Goal: Information Seeking & Learning: Learn about a topic

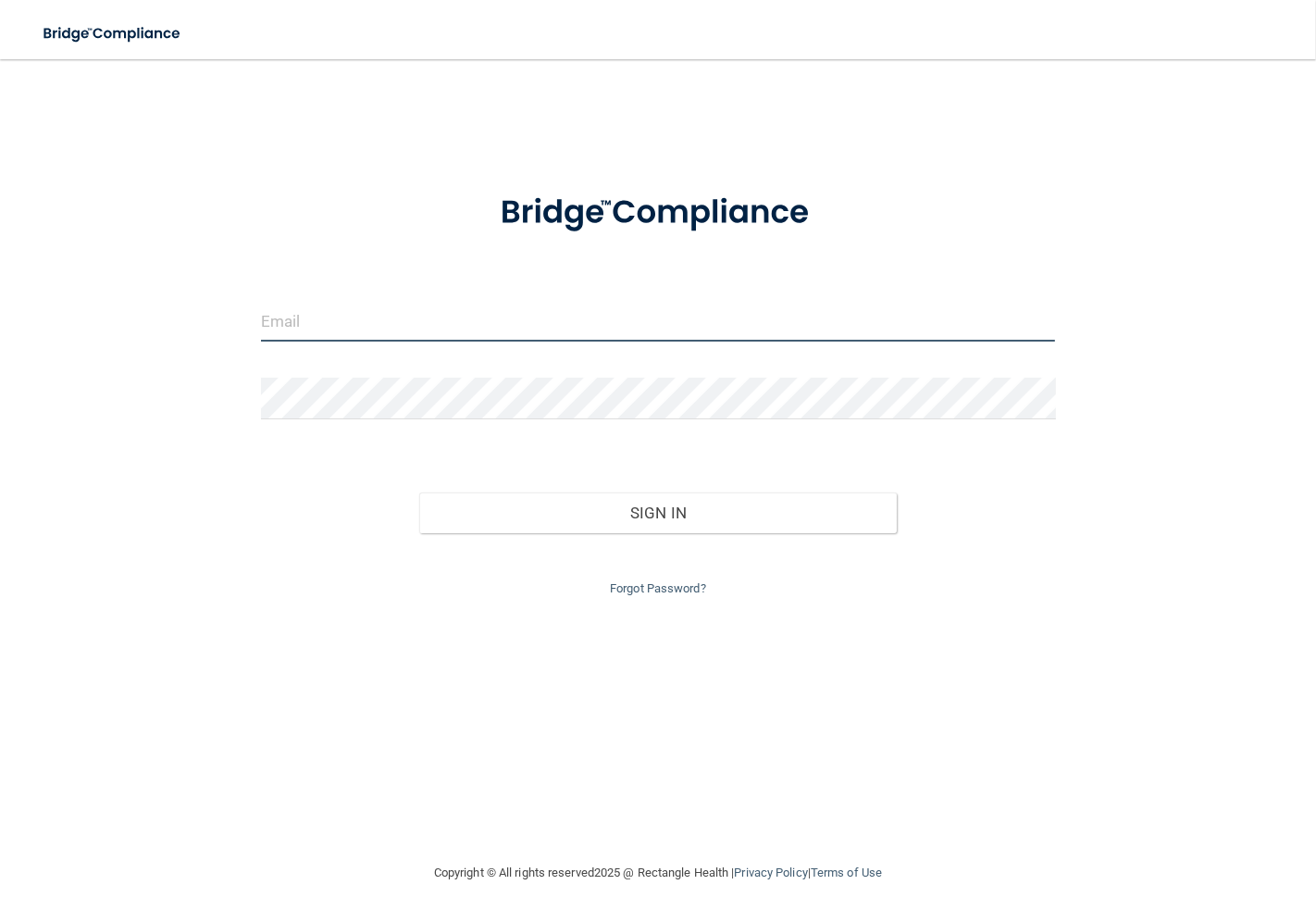
type input "[EMAIL_ADDRESS][DOMAIN_NAME]"
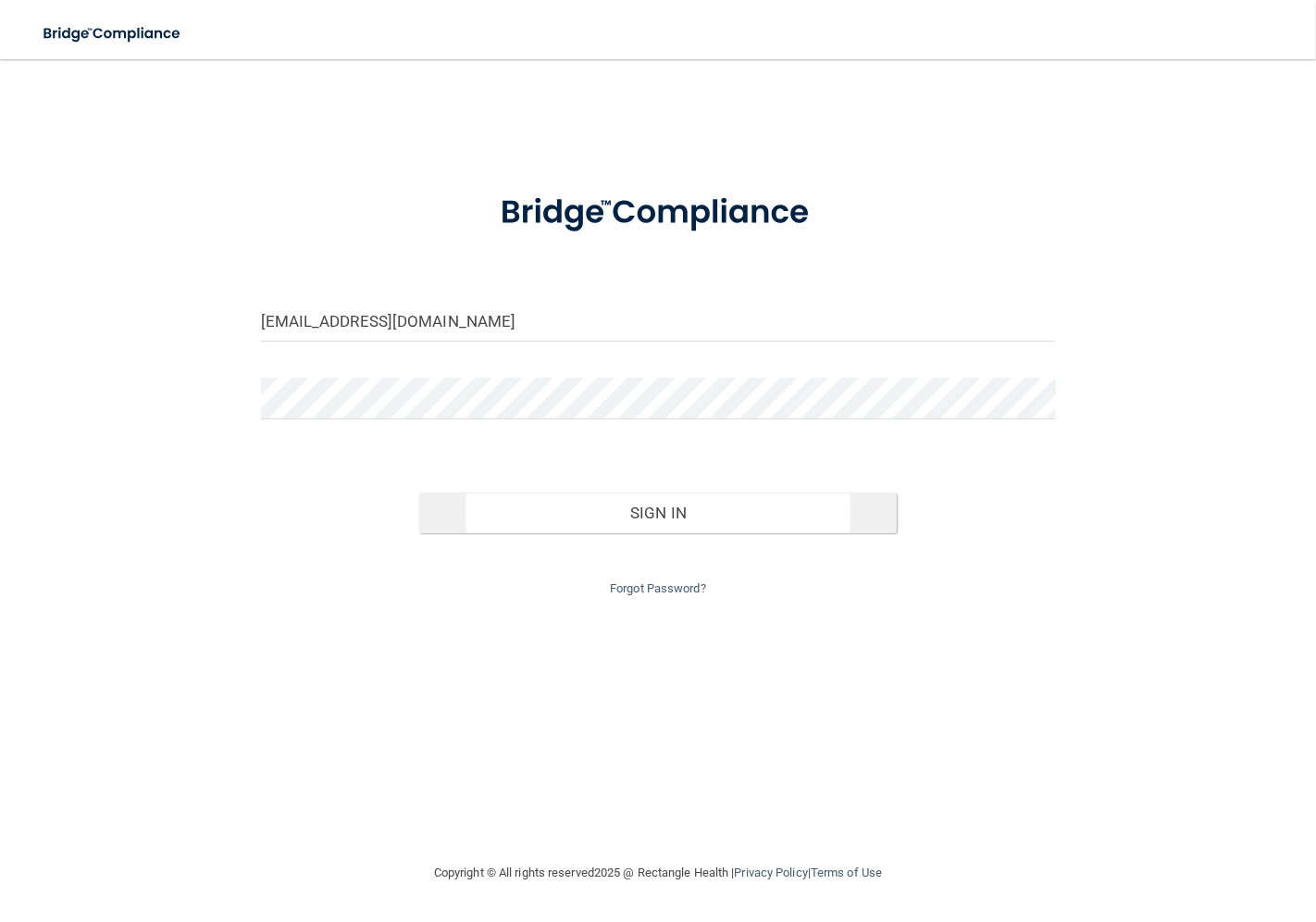
drag, startPoint x: 561, startPoint y: 469, endPoint x: 566, endPoint y: 507, distance: 38.3
click at [562, 488] on div "Sign In" at bounding box center [658, 494] width 823 height 78
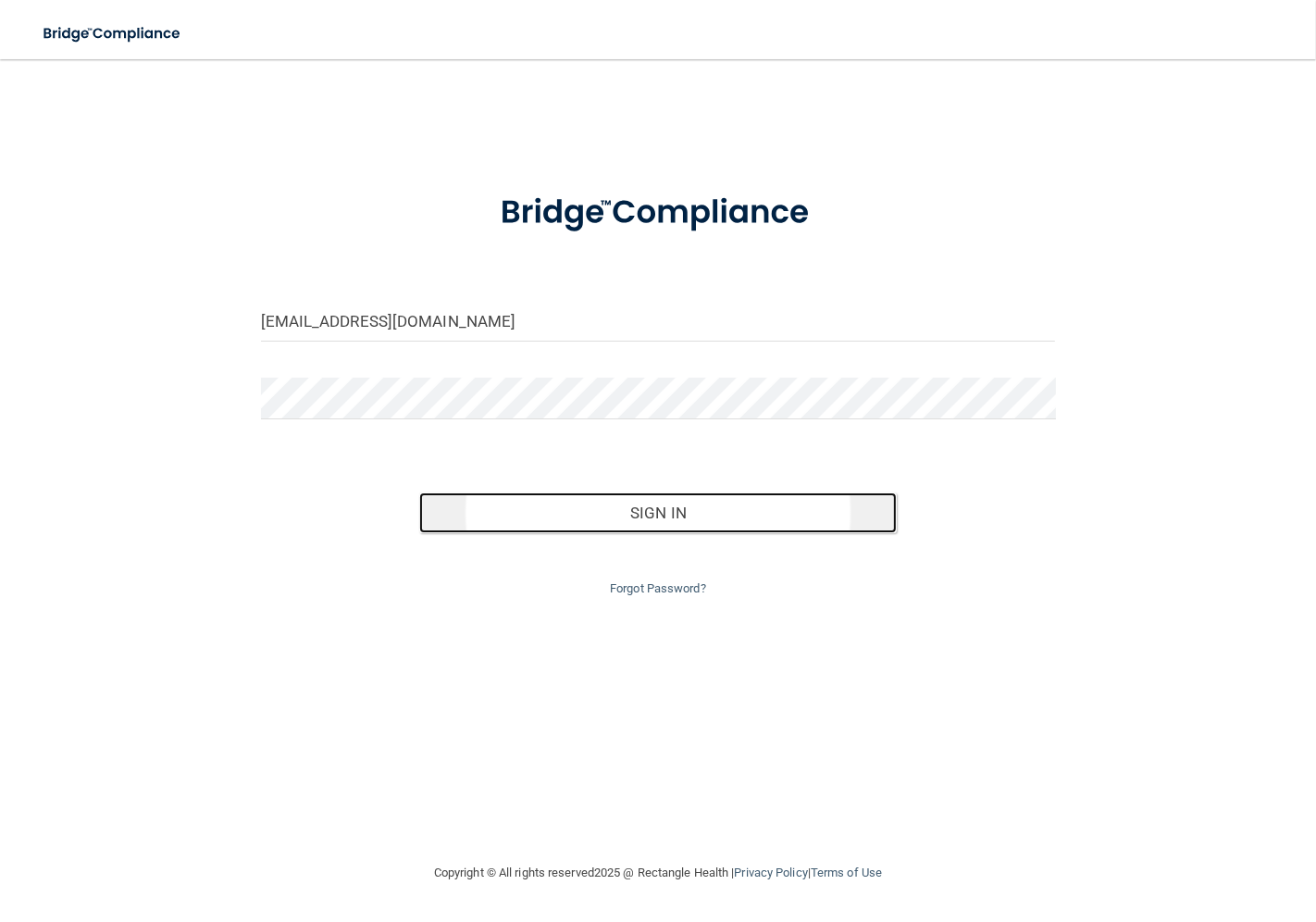
click at [566, 507] on button "Sign In" at bounding box center [658, 512] width 476 height 40
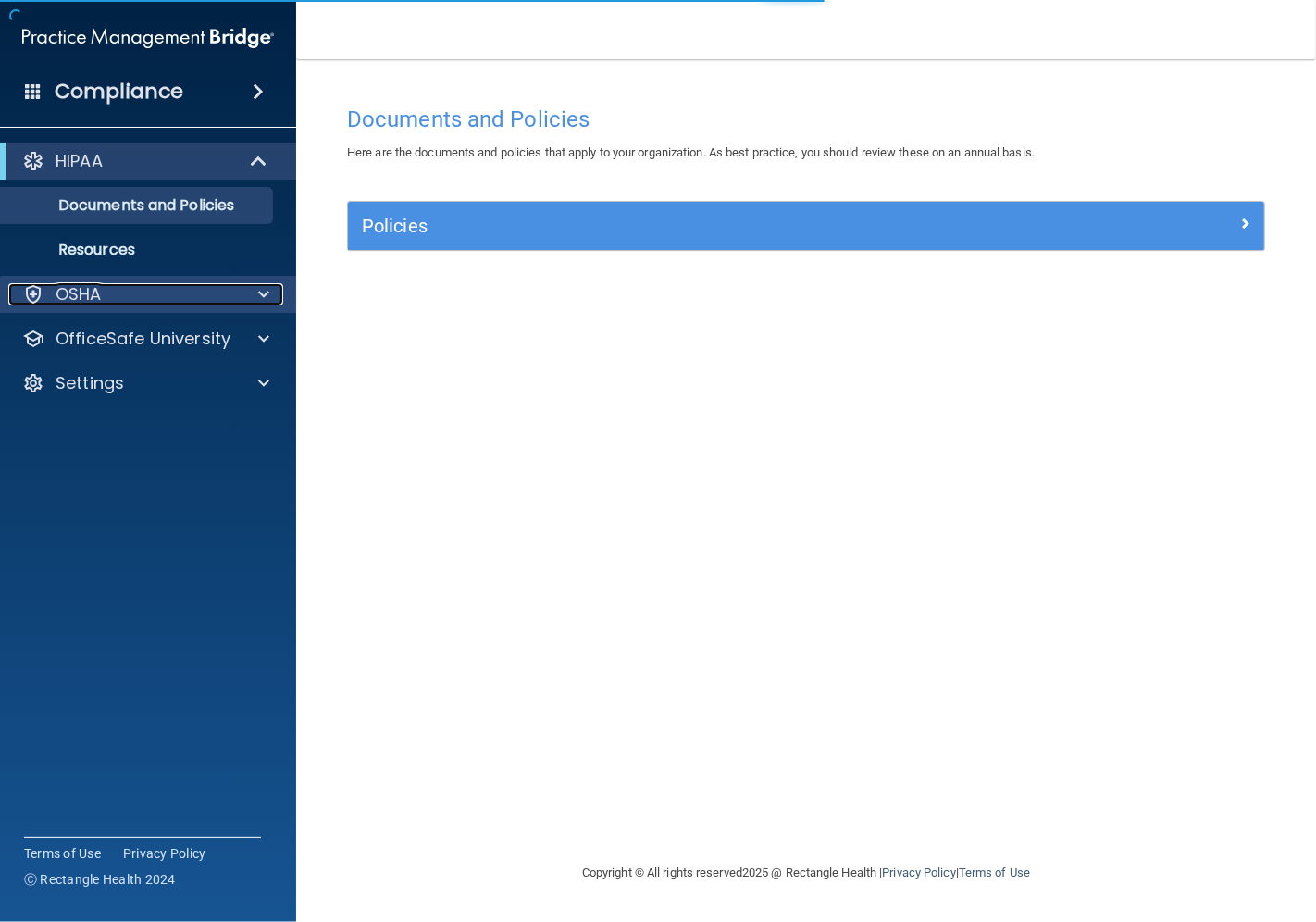
click at [271, 302] on div at bounding box center [261, 295] width 46 height 23
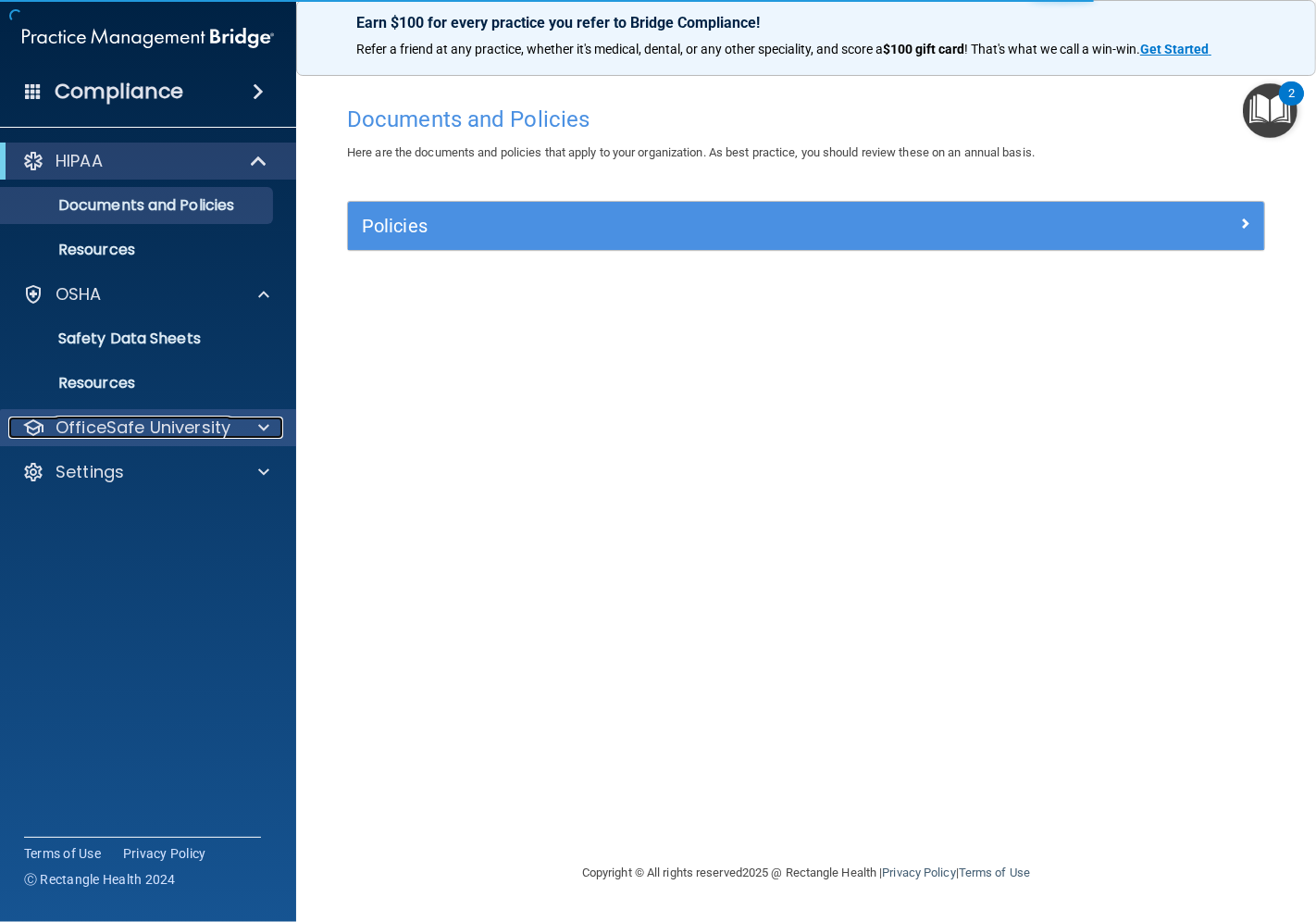
click at [226, 419] on p "OfficeSafe University" at bounding box center [143, 428] width 175 height 23
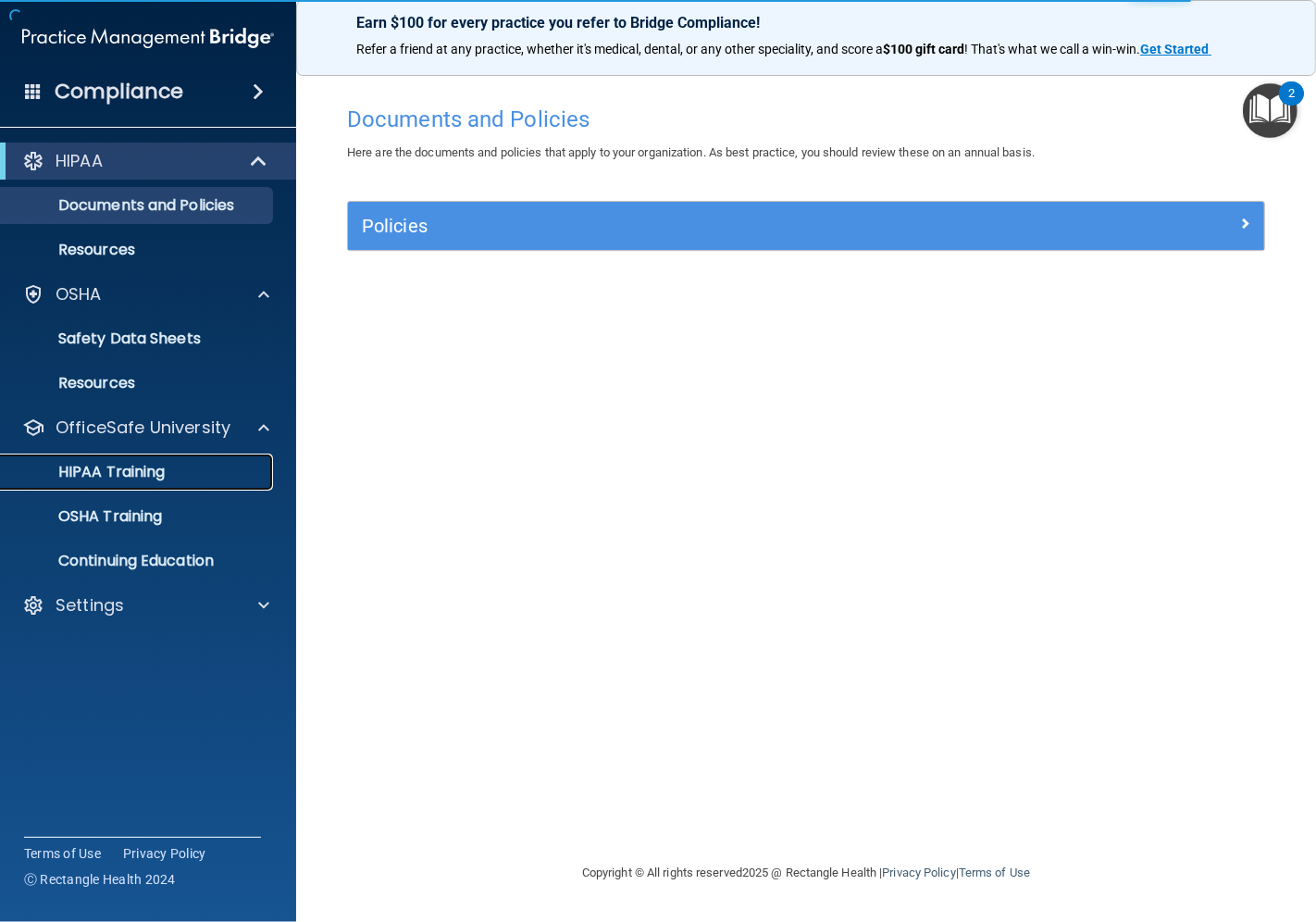
click at [198, 473] on div "HIPAA Training" at bounding box center [138, 472] width 252 height 19
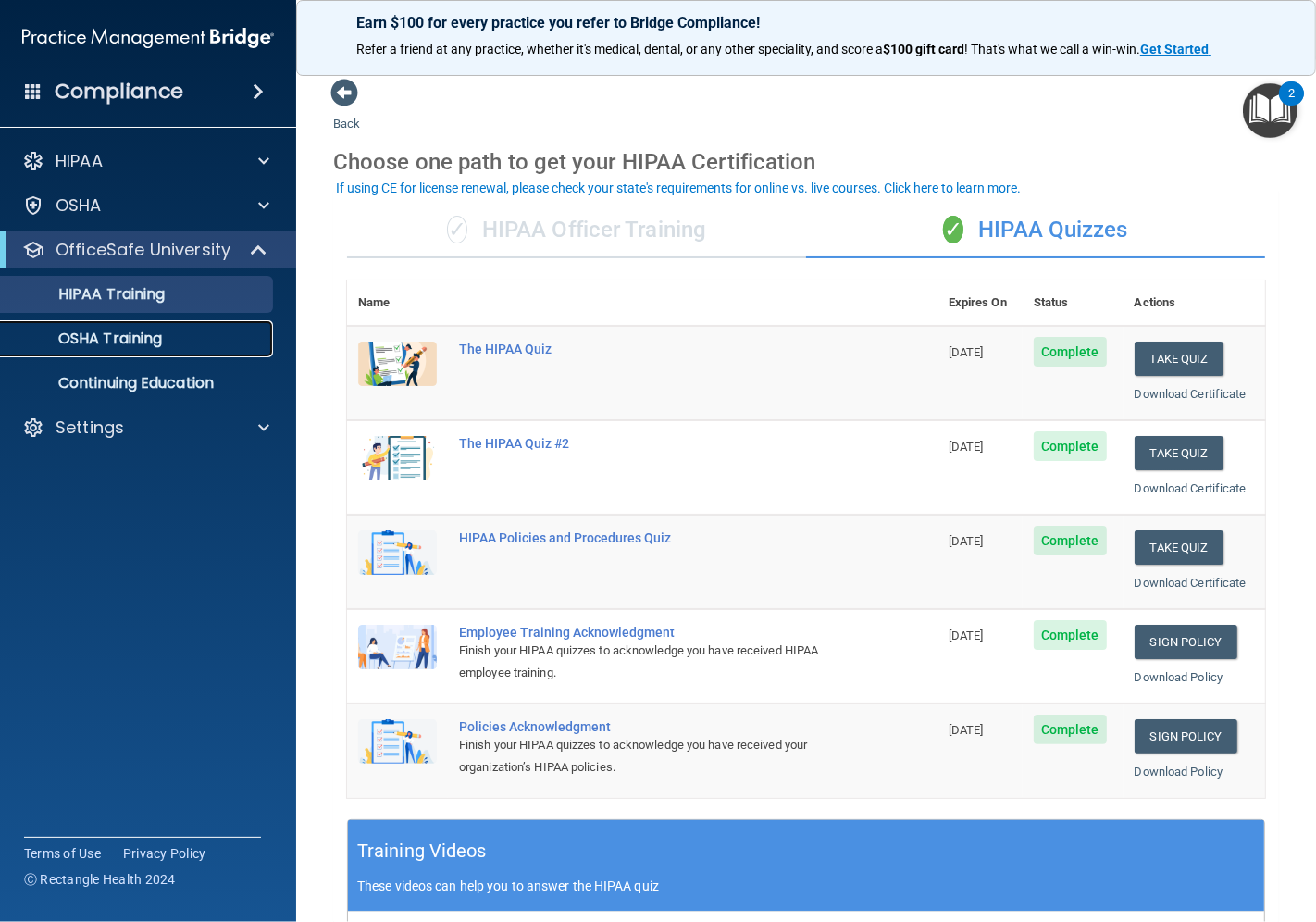
click at [93, 345] on p "OSHA Training" at bounding box center [87, 339] width 150 height 19
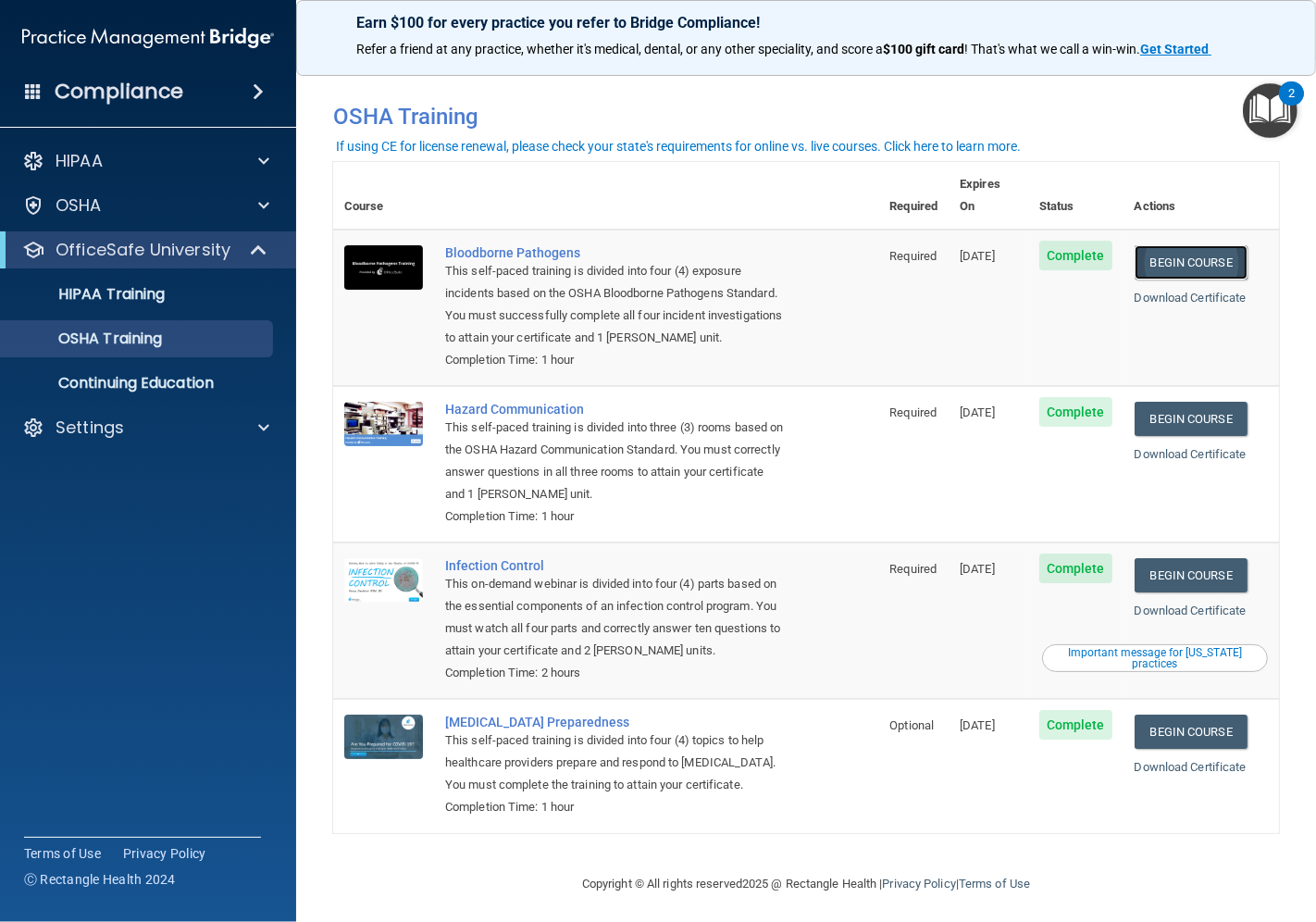
click at [1167, 246] on link "Begin Course" at bounding box center [1191, 263] width 113 height 35
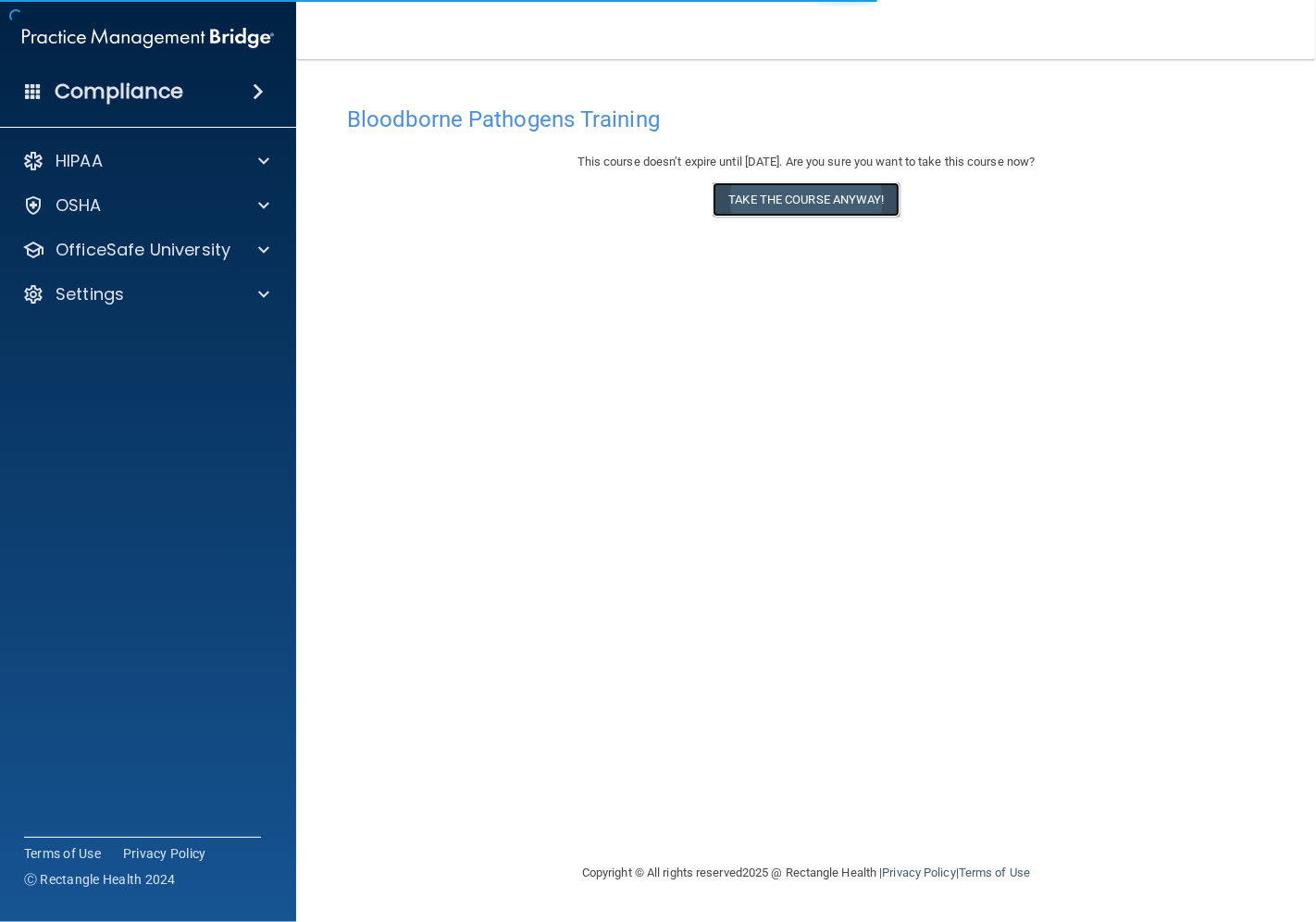
click at [779, 196] on button "Take the course anyway!" at bounding box center [806, 199] width 186 height 35
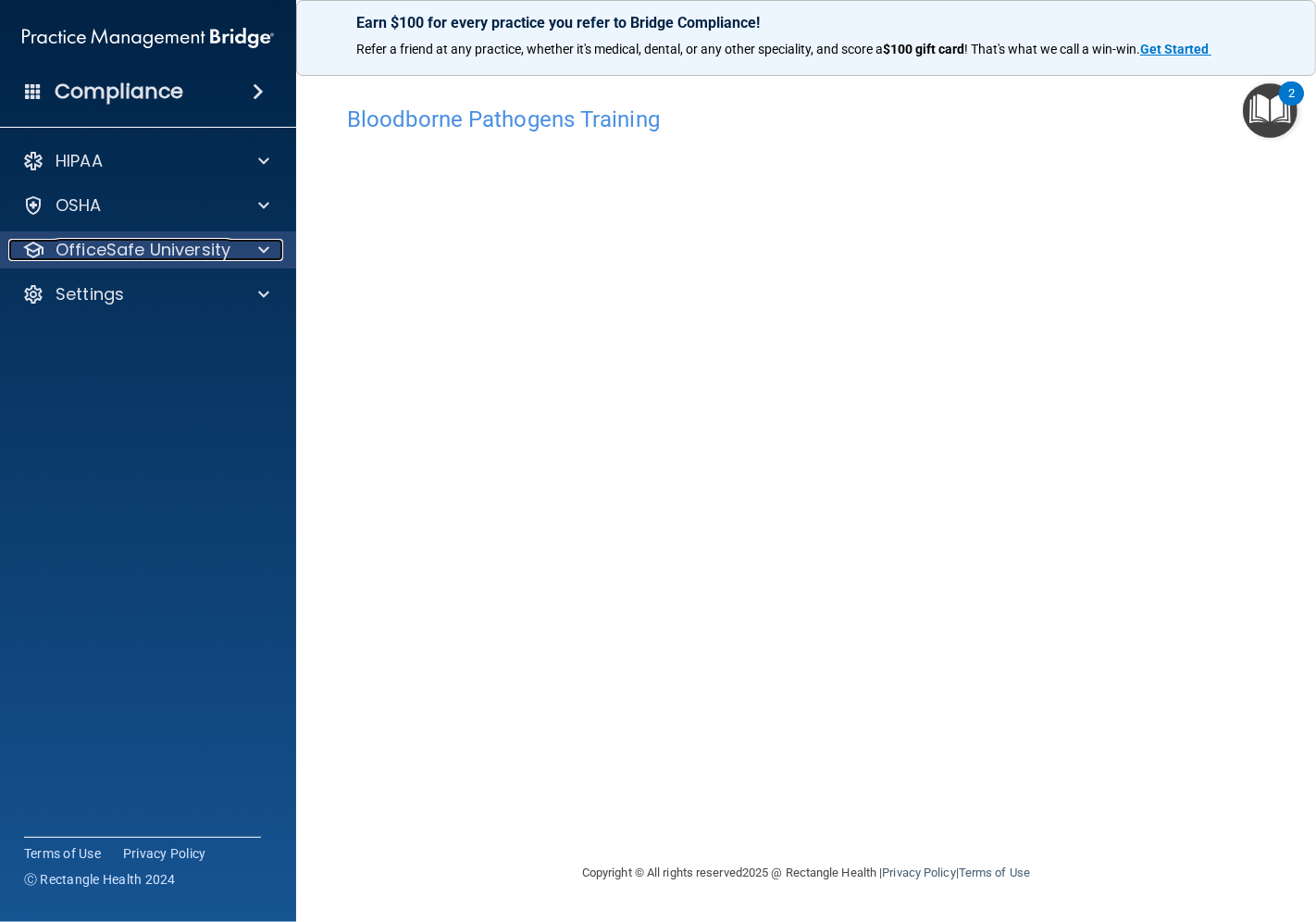
click at [259, 252] on span at bounding box center [264, 250] width 11 height 23
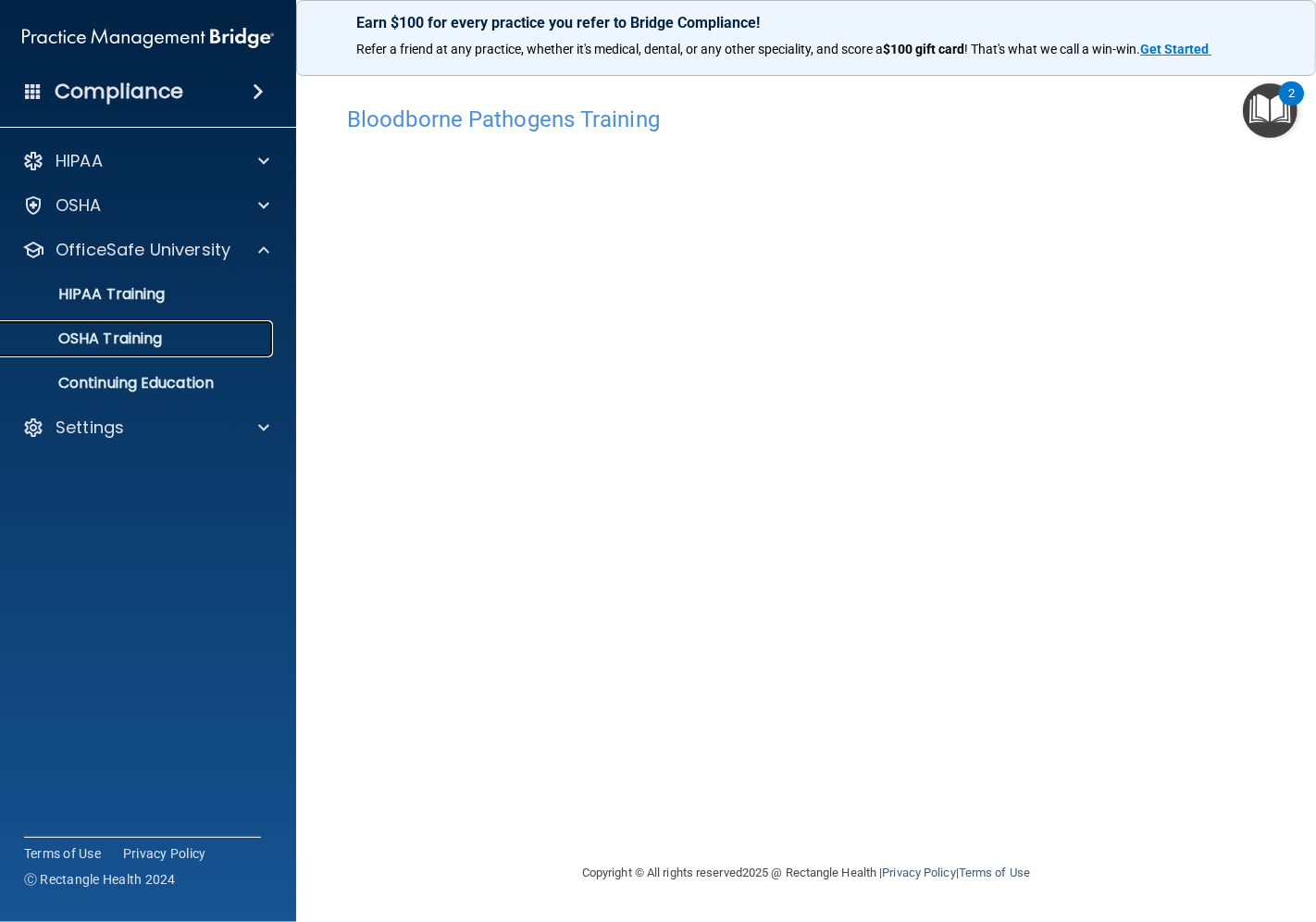
click at [168, 349] on link "OSHA Training" at bounding box center [127, 338] width 292 height 37
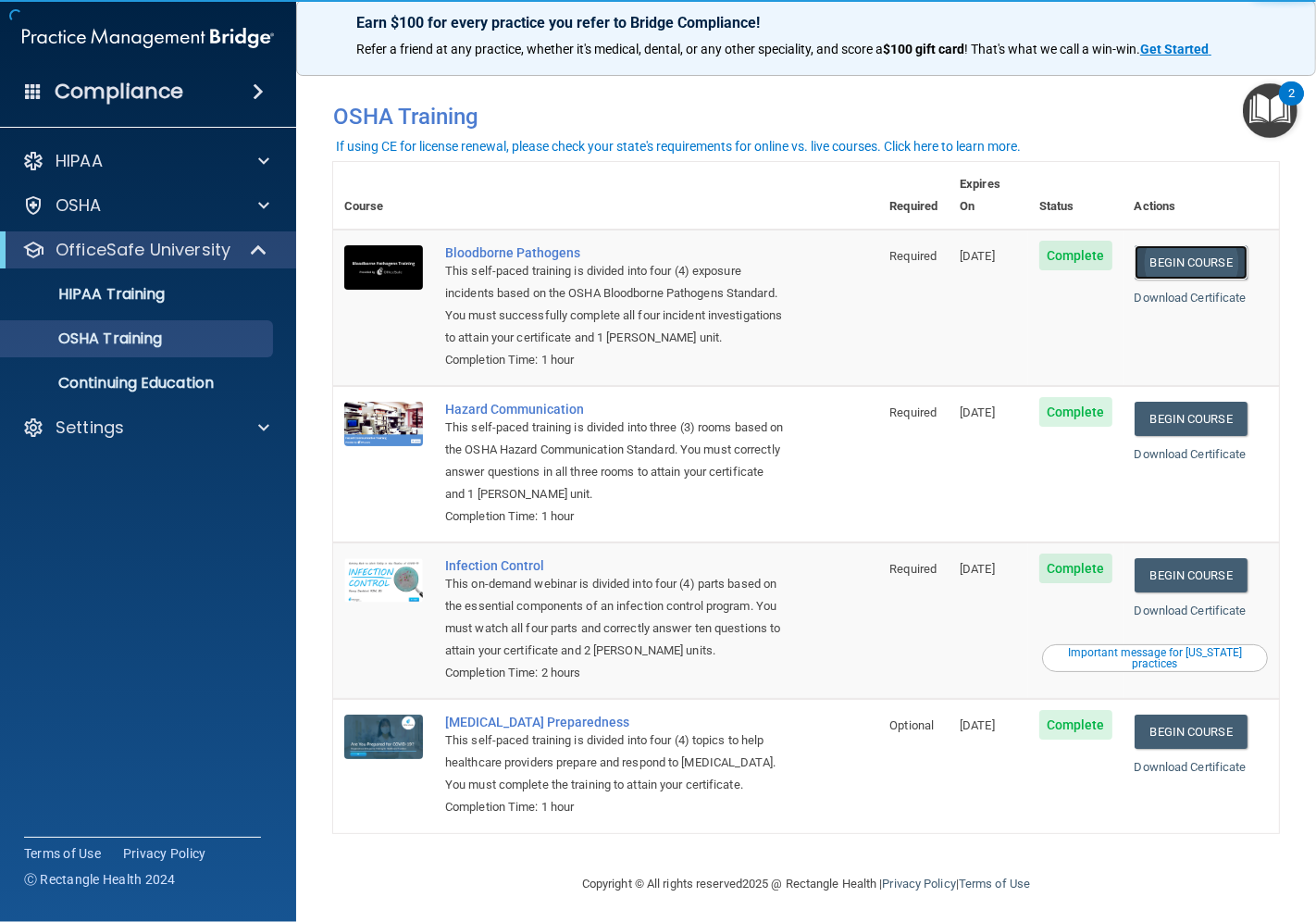
click at [1180, 246] on link "Begin Course" at bounding box center [1191, 263] width 113 height 35
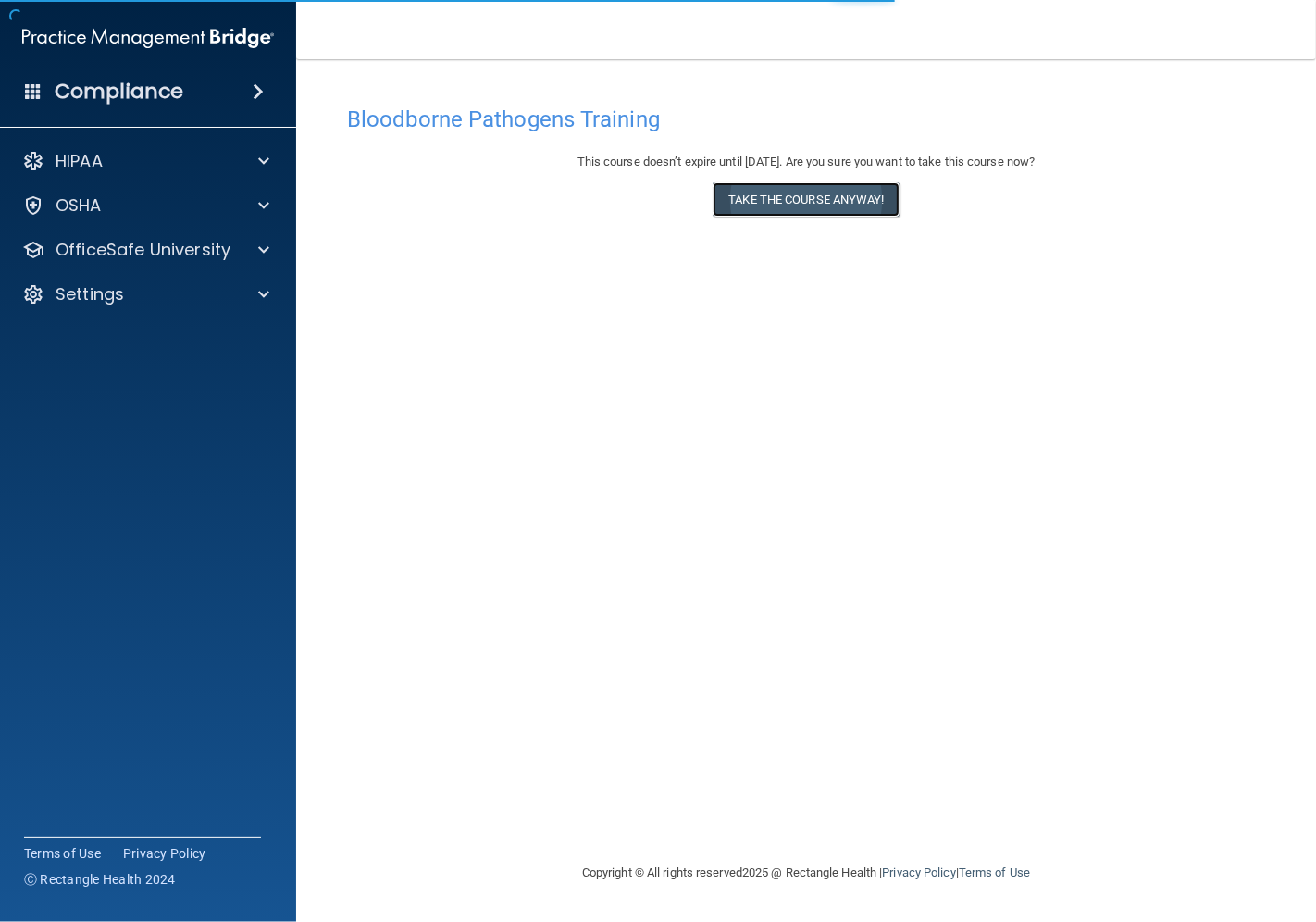
click at [835, 204] on button "Take the course anyway!" at bounding box center [806, 199] width 186 height 35
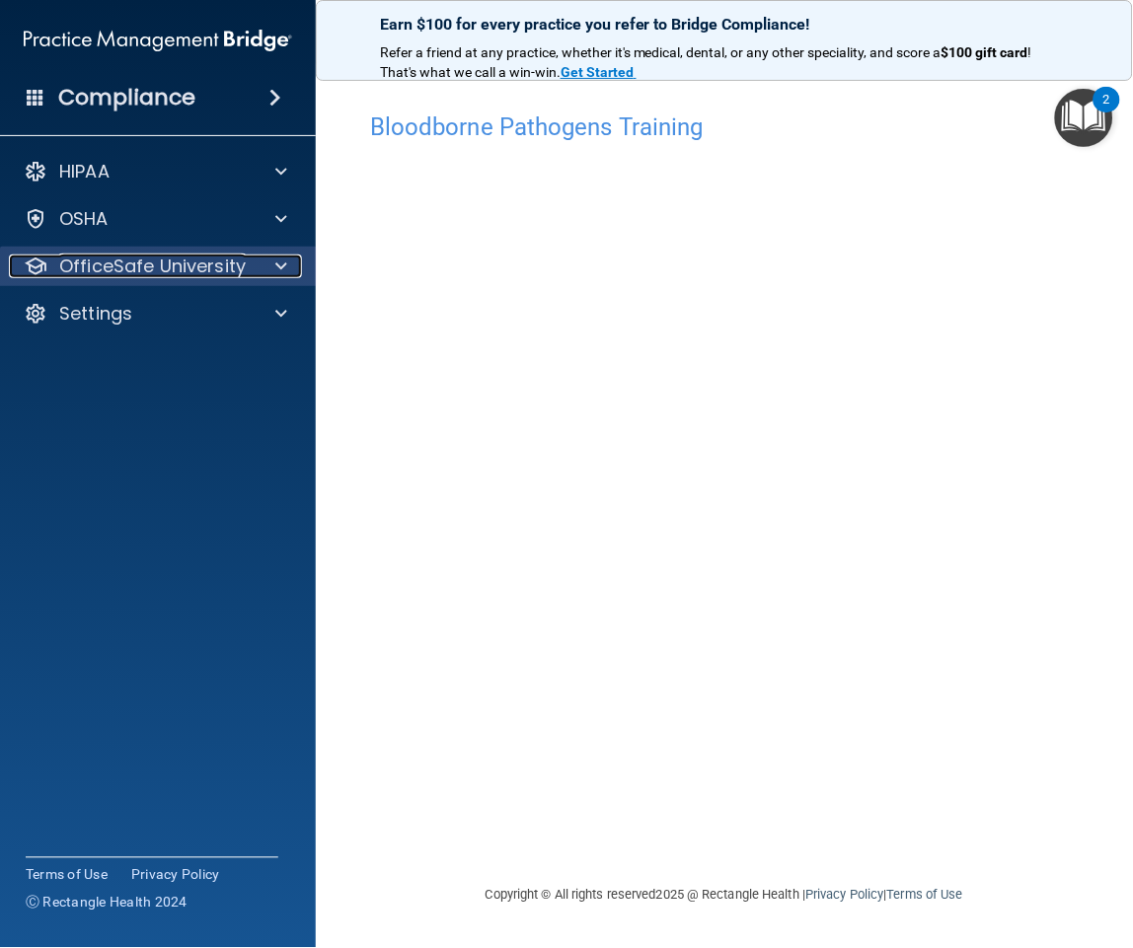
click at [146, 264] on p "OfficeSafe University" at bounding box center [152, 267] width 187 height 24
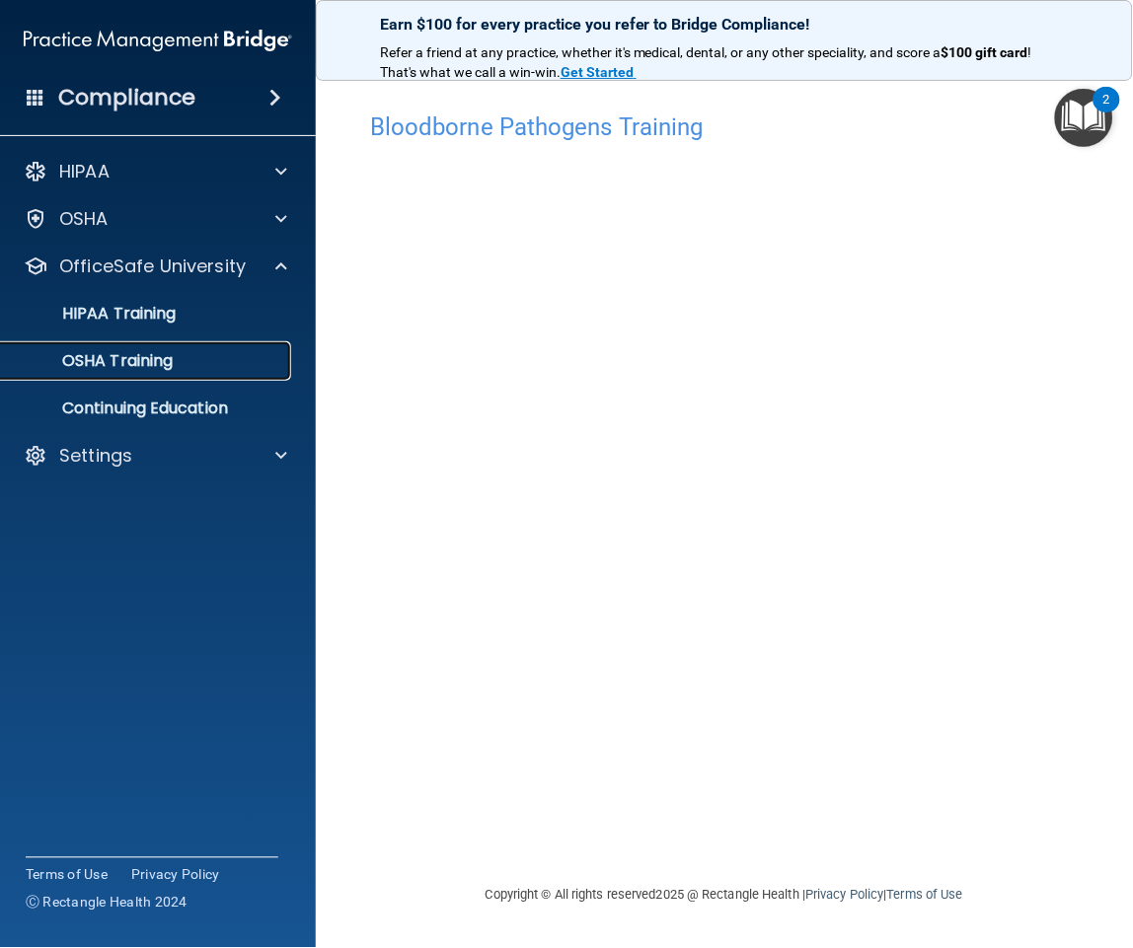
click at [164, 356] on p "OSHA Training" at bounding box center [93, 361] width 160 height 20
